Goal: Information Seeking & Learning: Learn about a topic

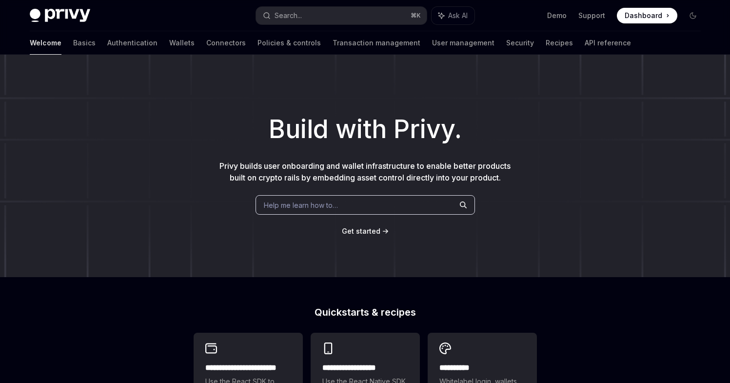
click at [359, 210] on div "Help me learn how to…" at bounding box center [364, 204] width 219 height 19
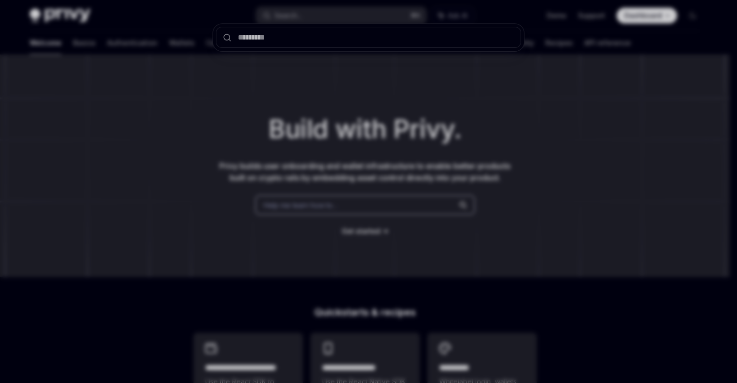
click at [359, 193] on div at bounding box center [368, 191] width 737 height 383
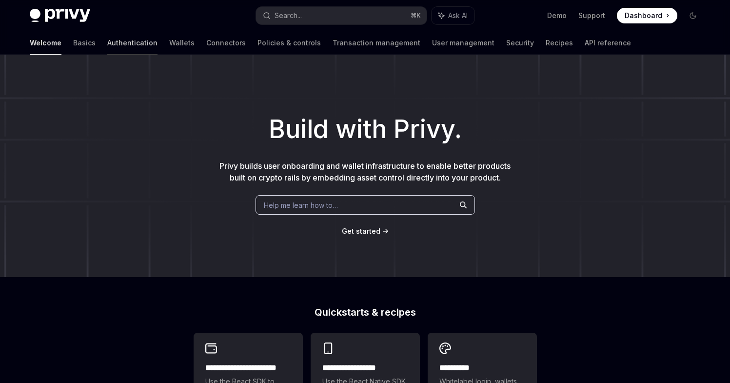
click at [107, 35] on link "Authentication" at bounding box center [132, 42] width 50 height 23
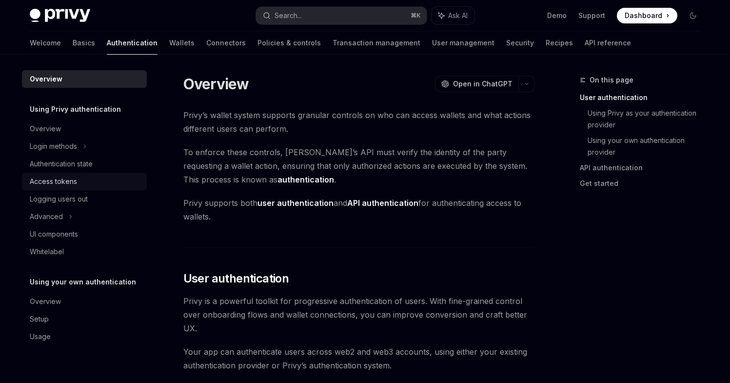
click at [51, 181] on div "Access tokens" at bounding box center [53, 181] width 47 height 12
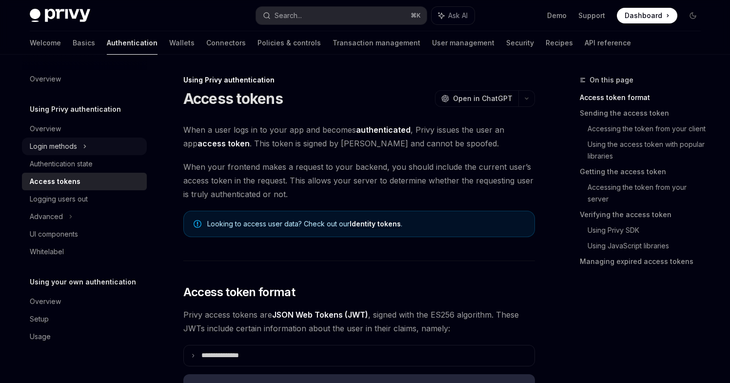
click at [43, 145] on div "Login methods" at bounding box center [53, 146] width 47 height 12
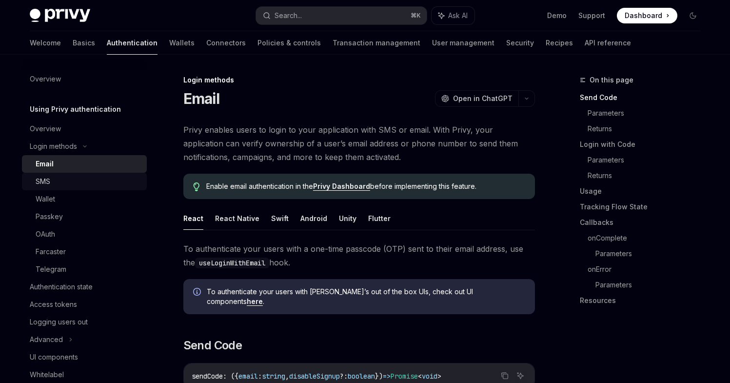
click at [45, 183] on div "SMS" at bounding box center [43, 181] width 15 height 12
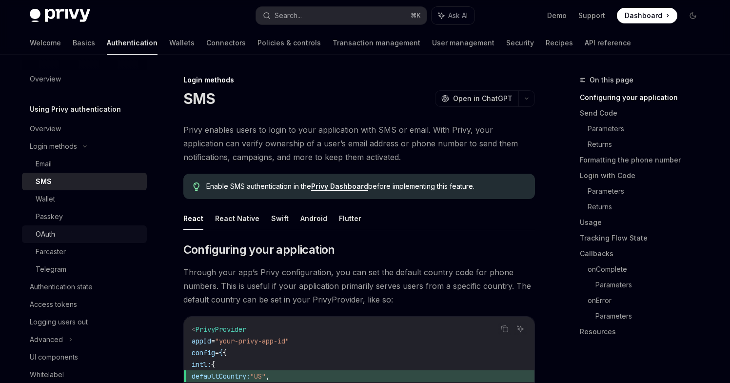
click at [53, 233] on div "OAuth" at bounding box center [45, 234] width 19 height 12
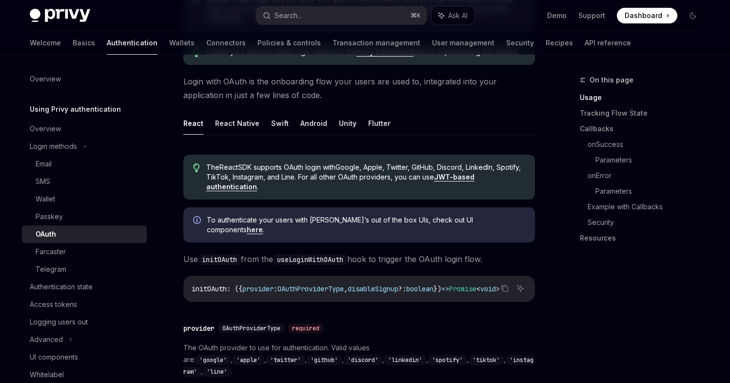
scroll to position [211, 0]
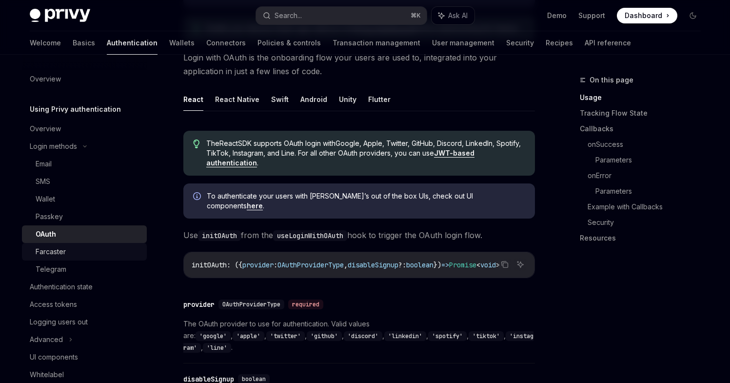
click at [66, 251] on div "Farcaster" at bounding box center [88, 252] width 105 height 12
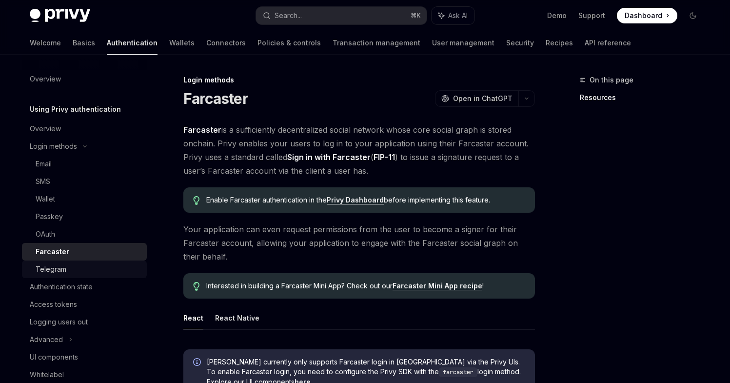
click at [60, 266] on div "Telegram" at bounding box center [51, 269] width 31 height 12
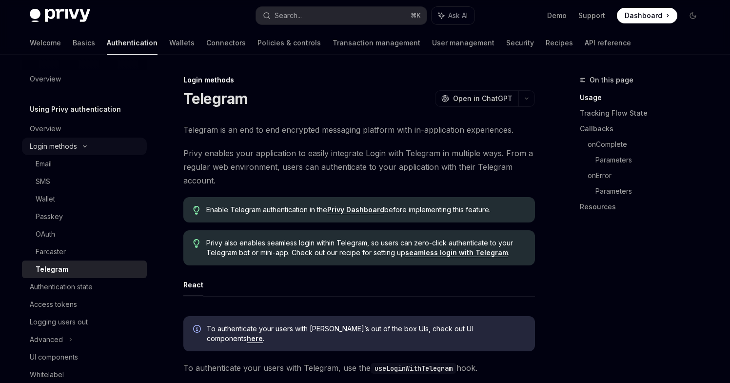
click at [72, 145] on div "Login methods" at bounding box center [53, 146] width 47 height 12
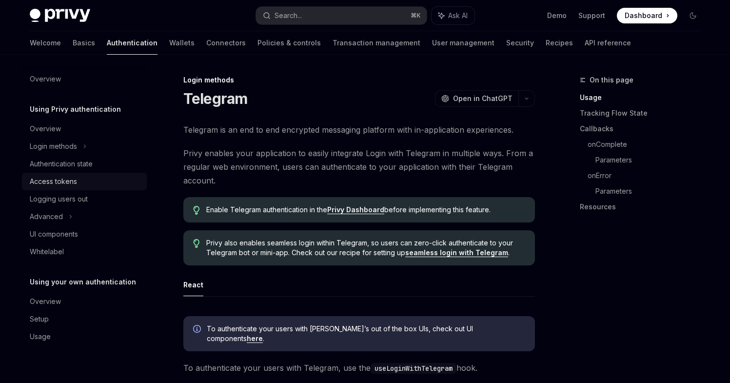
click at [58, 181] on div "Access tokens" at bounding box center [53, 181] width 47 height 12
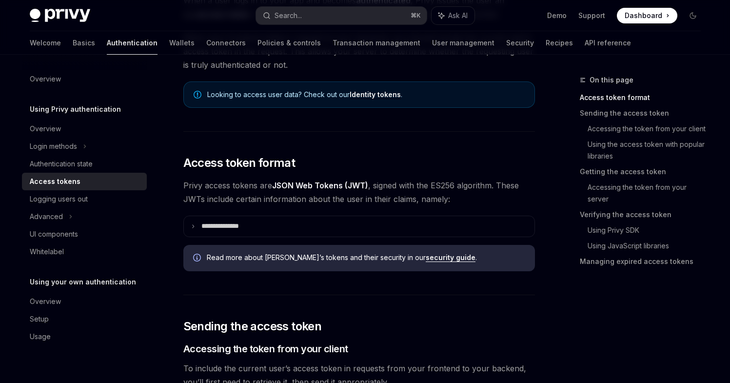
scroll to position [130, 0]
click at [208, 217] on summary "**********" at bounding box center [359, 225] width 350 height 20
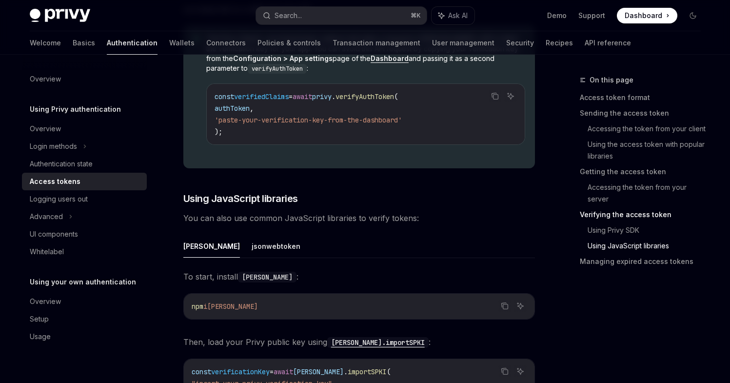
scroll to position [2297, 0]
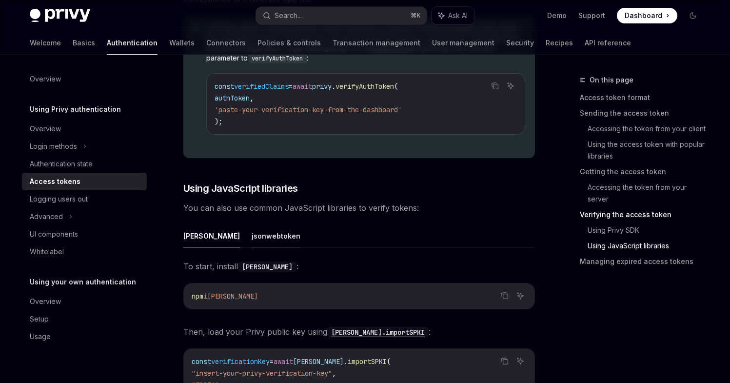
click at [251, 231] on button "jsonwebtoken" at bounding box center [275, 235] width 49 height 23
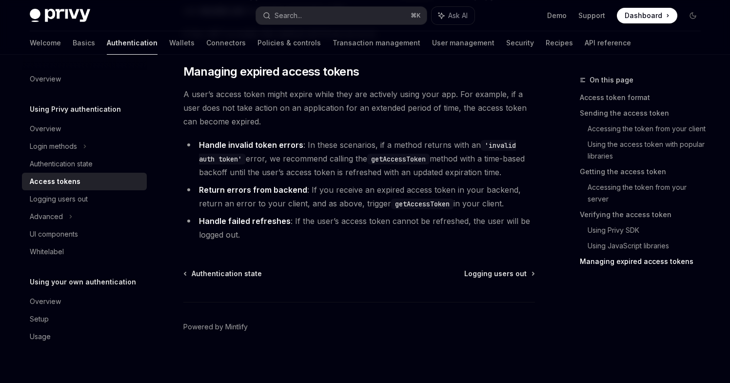
scroll to position [2942, 0]
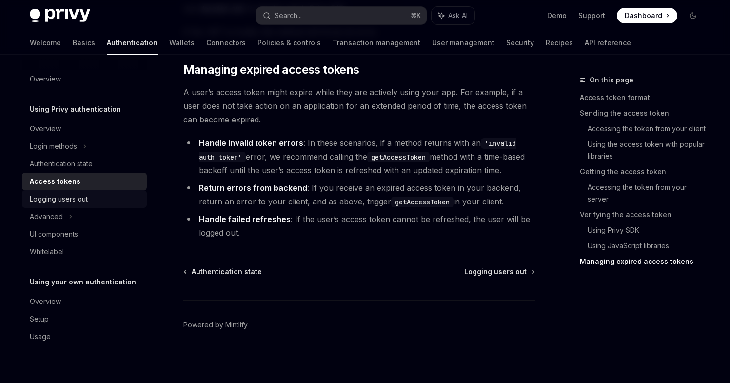
click at [79, 200] on div "Logging users out" at bounding box center [59, 199] width 58 height 12
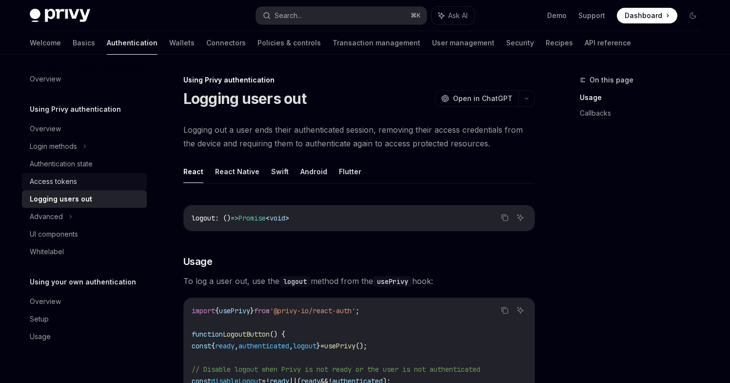
click at [109, 184] on div "Access tokens" at bounding box center [85, 181] width 111 height 12
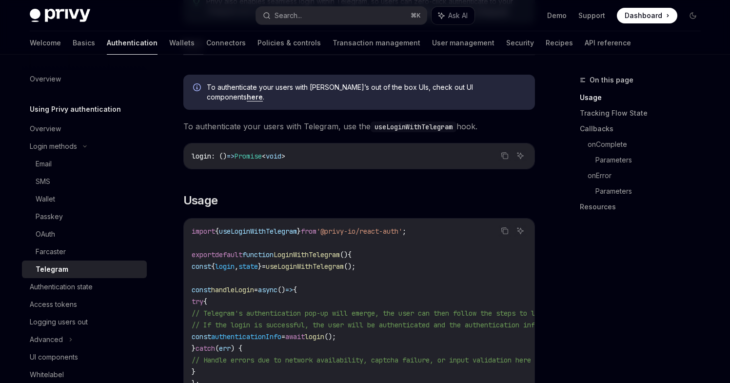
scroll to position [28, 0]
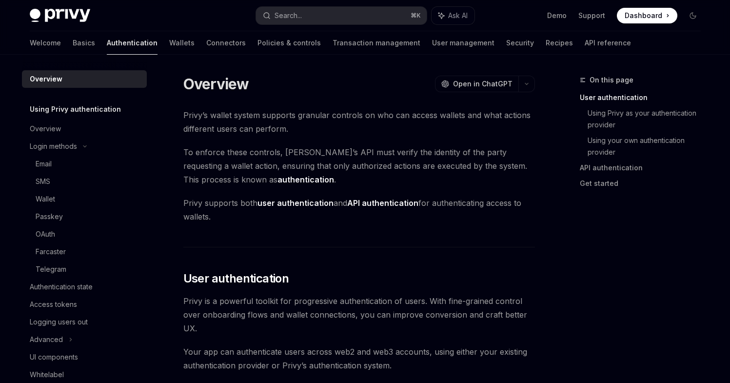
type textarea "*"
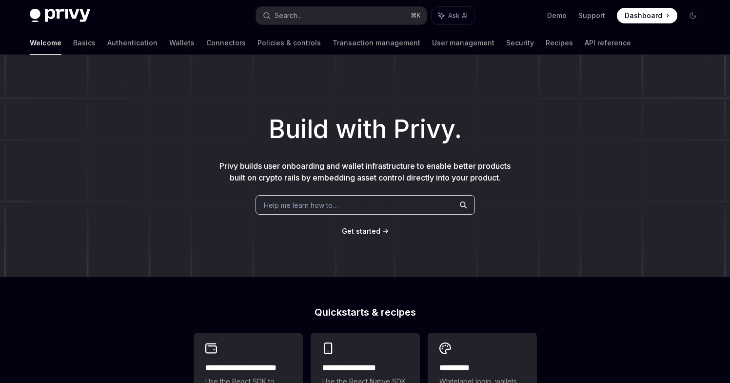
type textarea "*"
